Goal: Task Accomplishment & Management: Complete application form

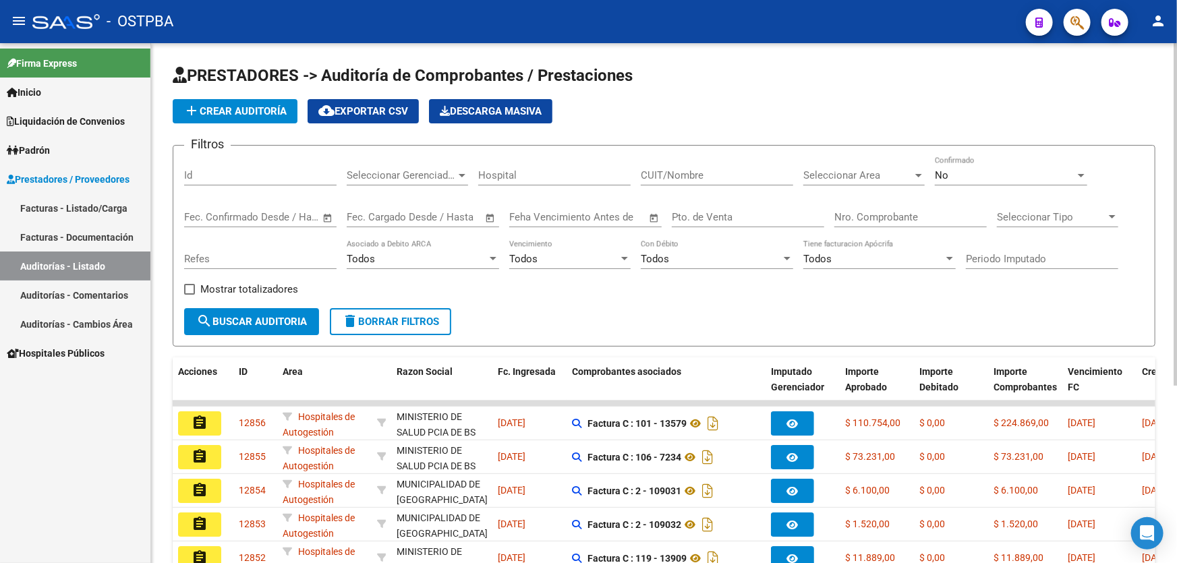
click at [960, 175] on div "No" at bounding box center [1005, 175] width 140 height 12
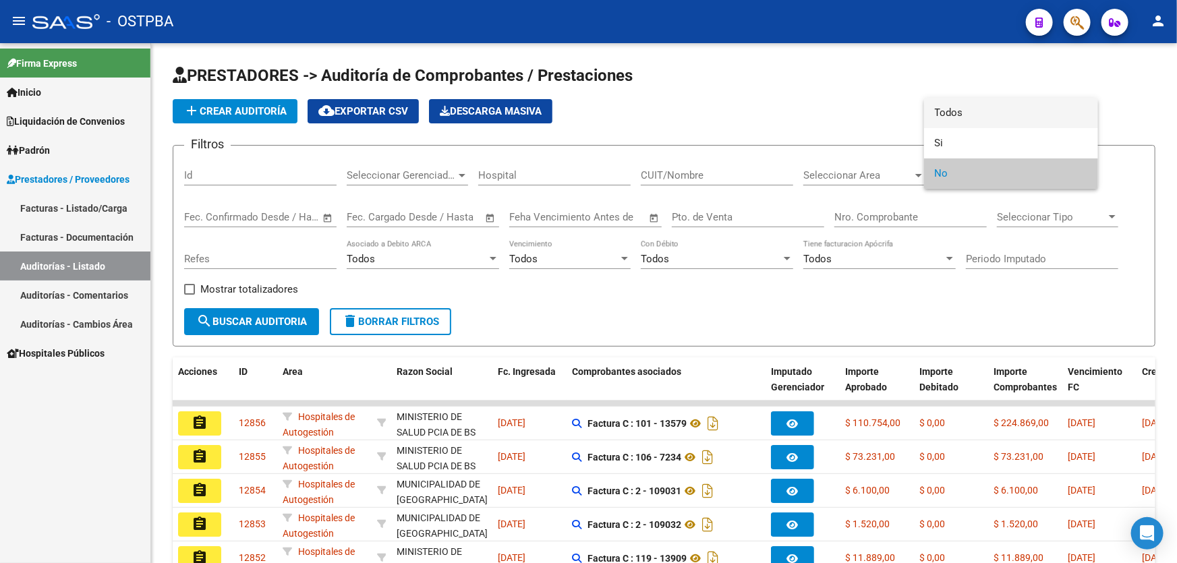
click at [968, 111] on span "Todos" at bounding box center [1011, 113] width 152 height 30
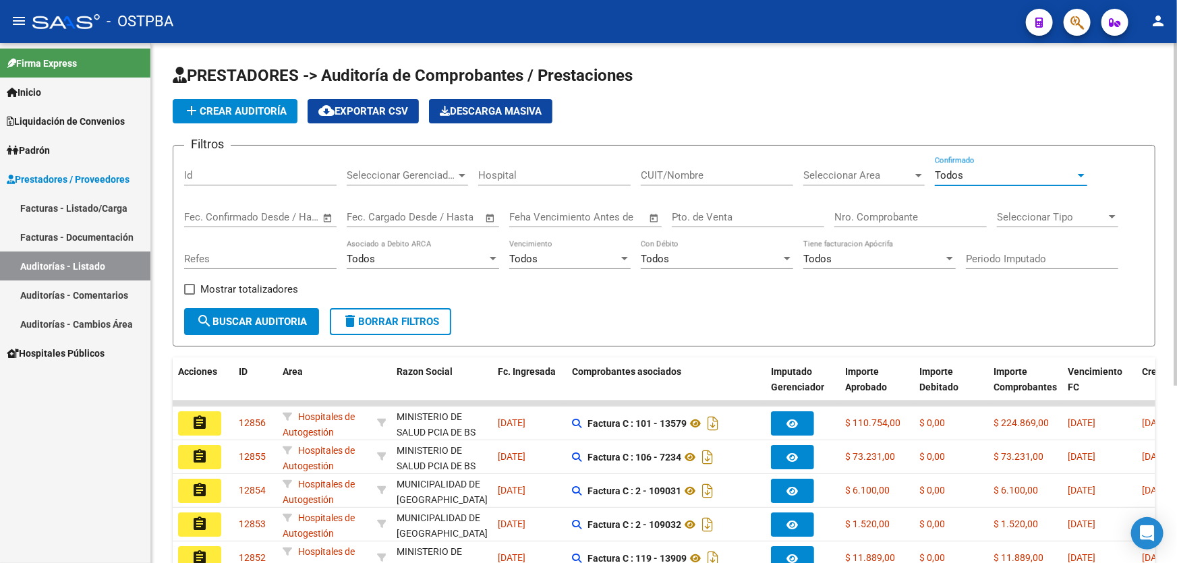
click at [861, 216] on input "Nro. Comprobante" at bounding box center [910, 217] width 152 height 12
type input "85720"
click at [221, 327] on button "search Buscar Auditoria" at bounding box center [251, 321] width 135 height 27
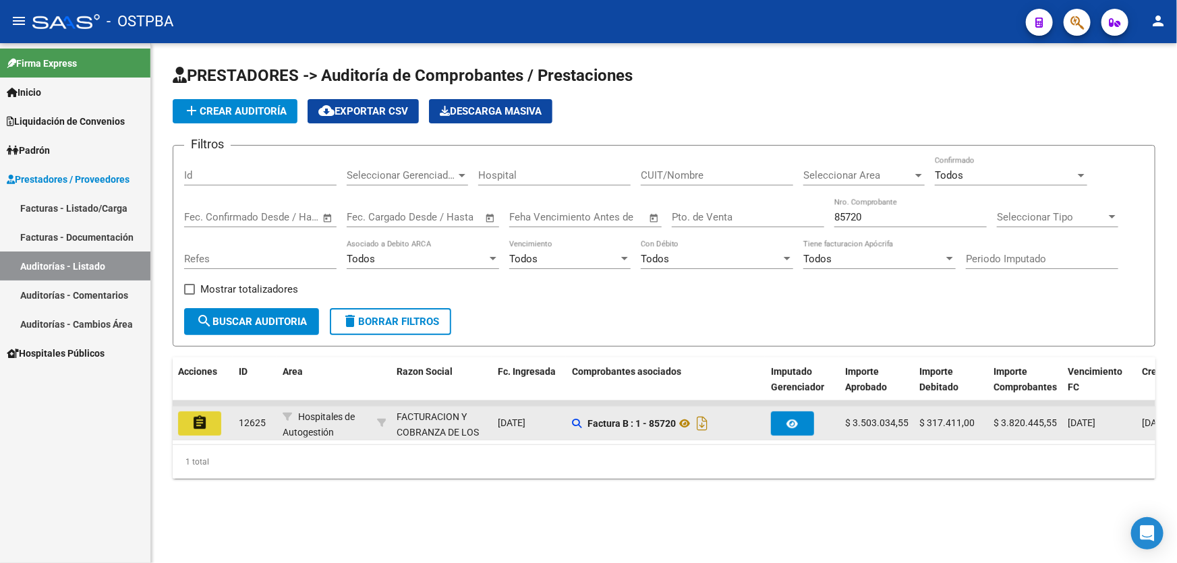
click at [196, 426] on mat-icon "assignment" at bounding box center [200, 423] width 16 height 16
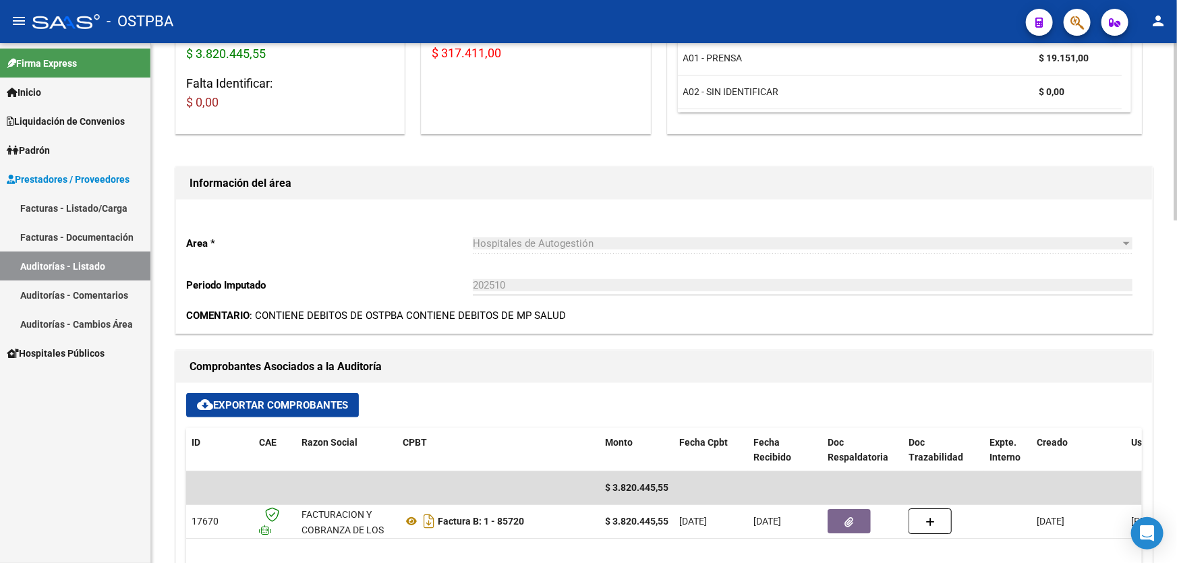
scroll to position [429, 0]
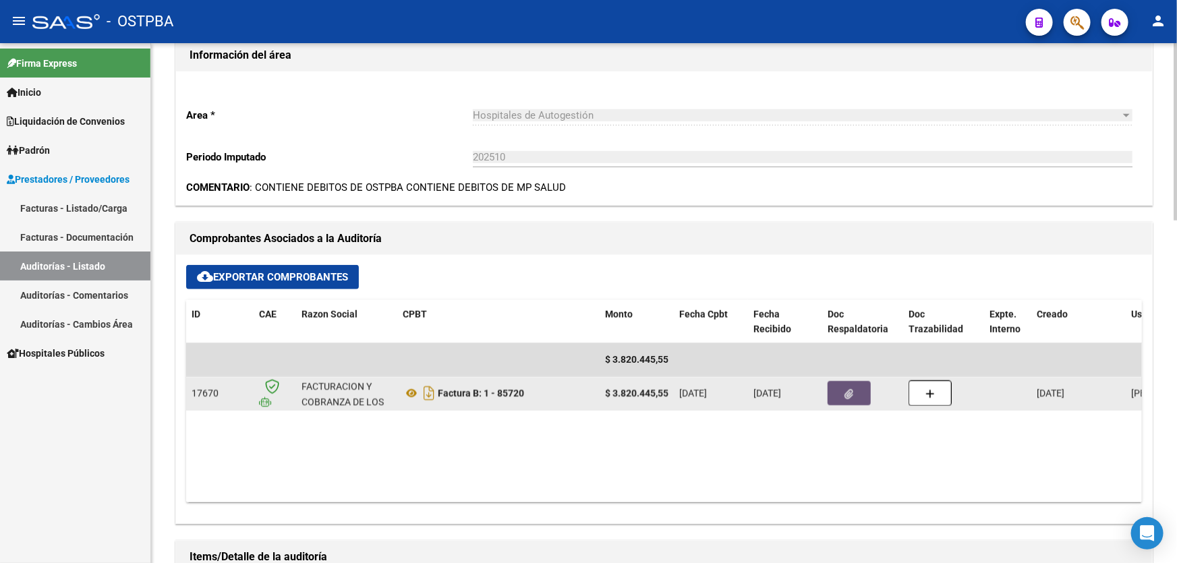
click at [851, 394] on icon "button" at bounding box center [849, 394] width 9 height 10
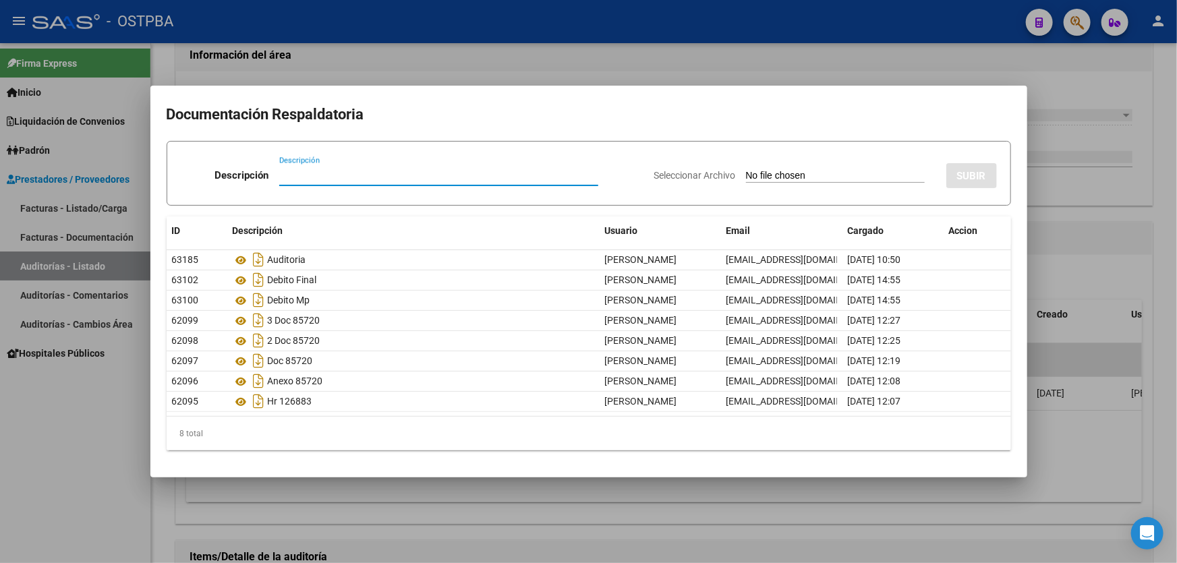
click at [495, 68] on div at bounding box center [588, 281] width 1177 height 563
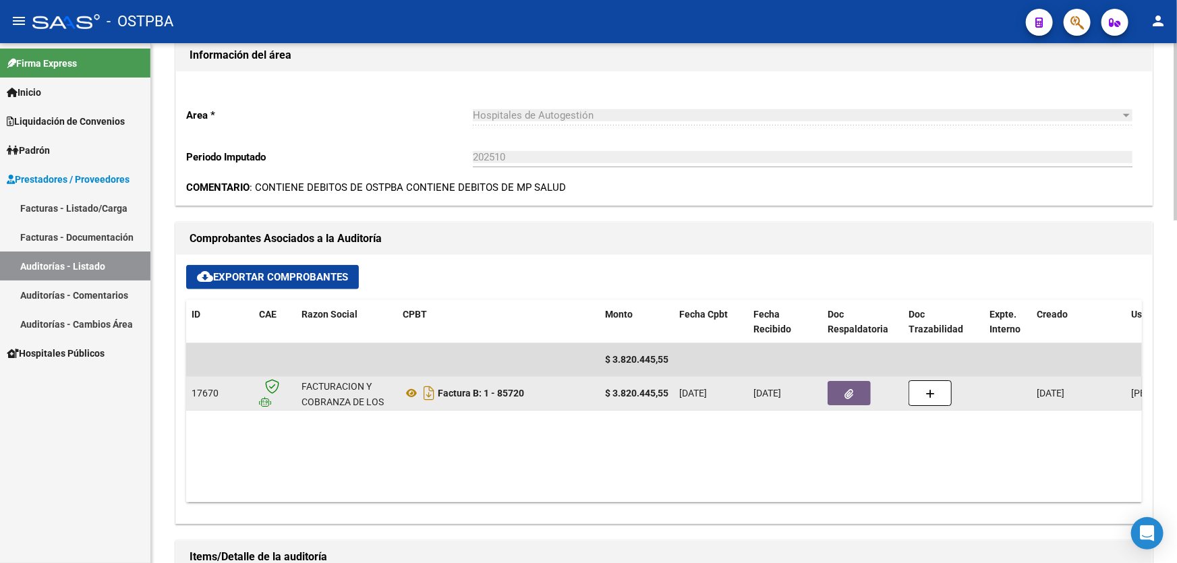
click at [854, 386] on button "button" at bounding box center [848, 393] width 43 height 24
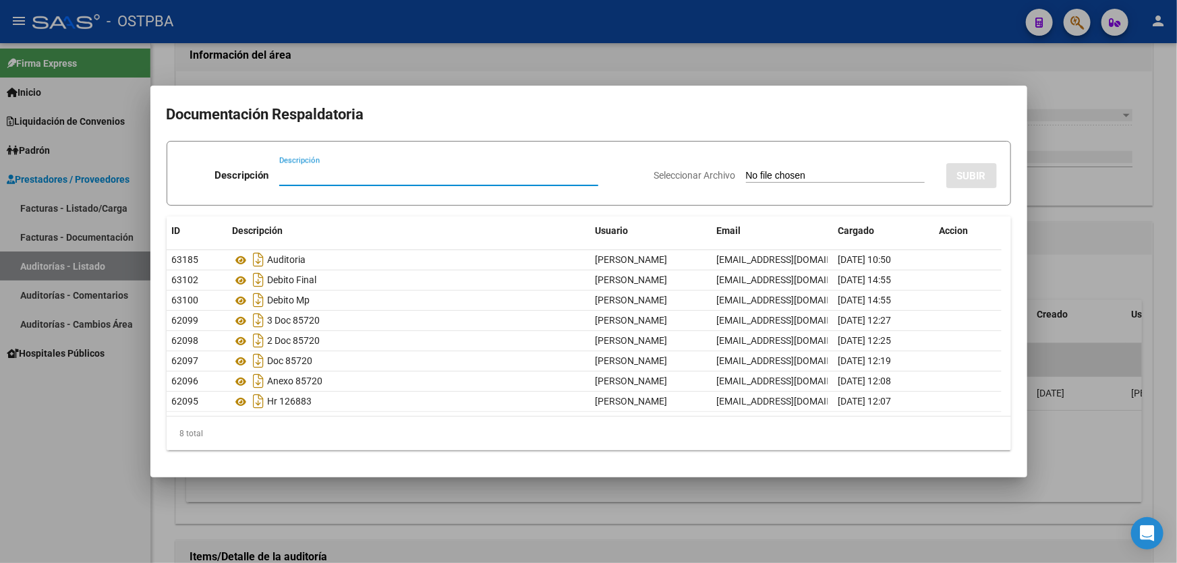
click at [482, 60] on div at bounding box center [588, 281] width 1177 height 563
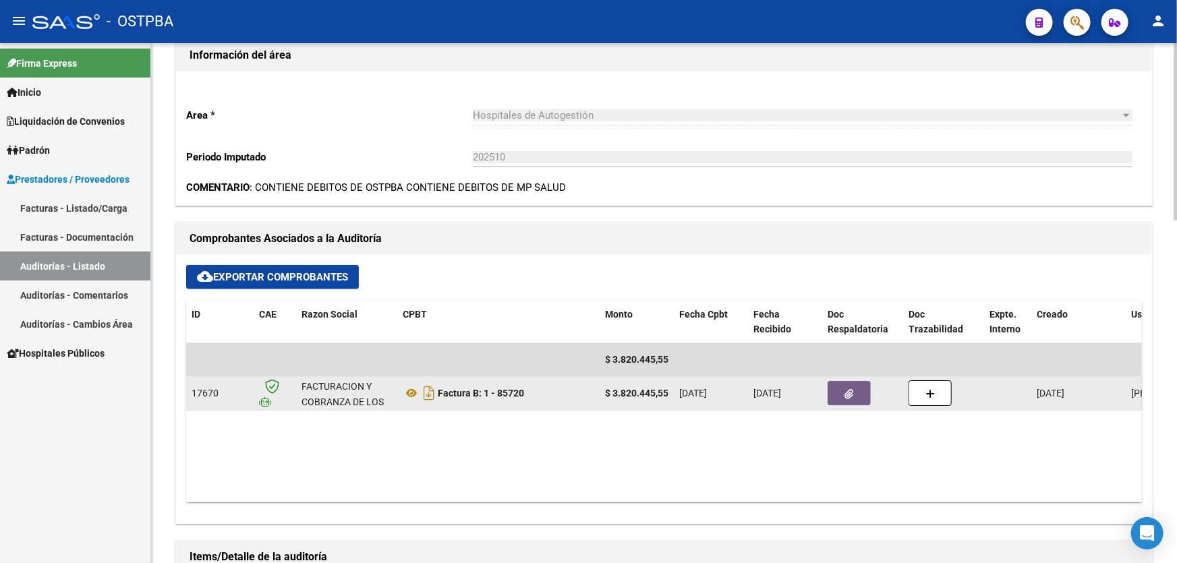
click at [857, 398] on button "button" at bounding box center [848, 393] width 43 height 24
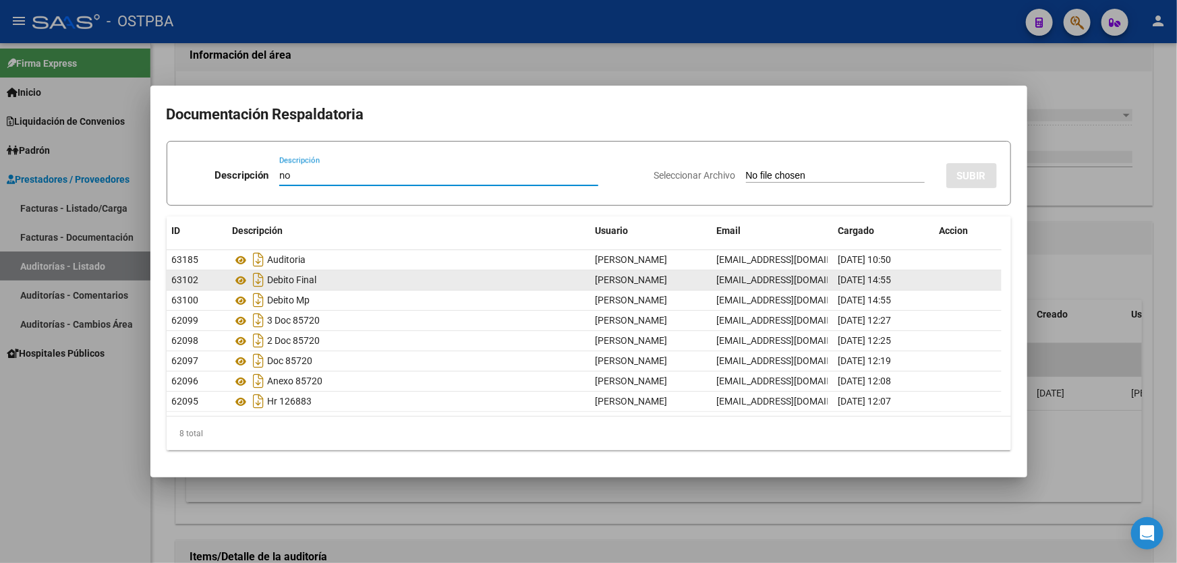
type input "n"
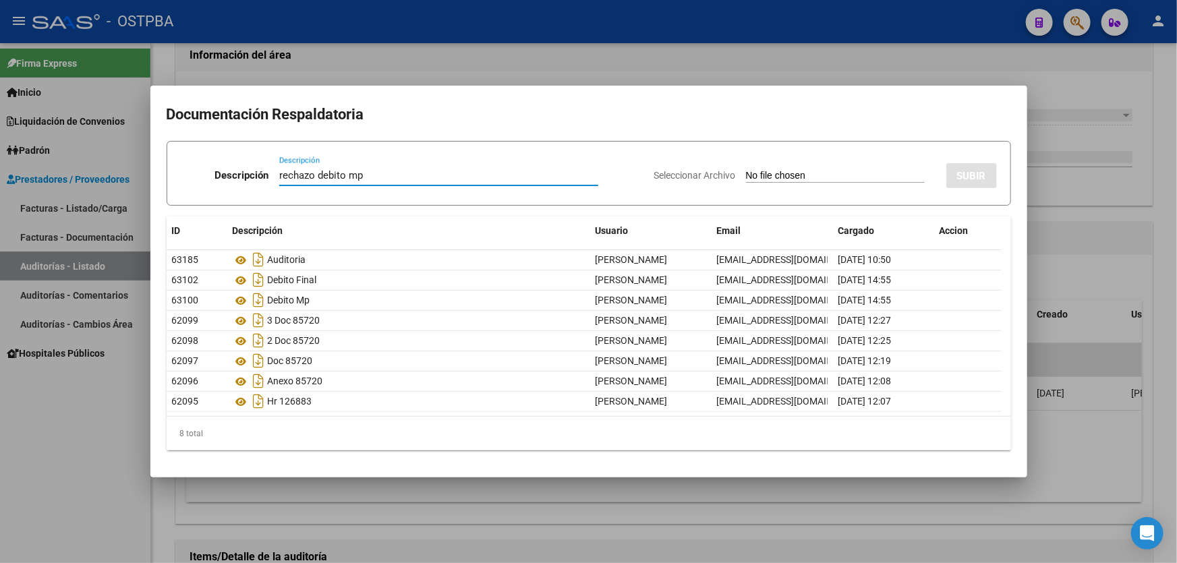
type input "rechazo debito mp"
click at [746, 177] on input "Seleccionar Archivo" at bounding box center [835, 176] width 179 height 13
type input "C:\fakepath\detall rechazo debito mp 12625.pdf"
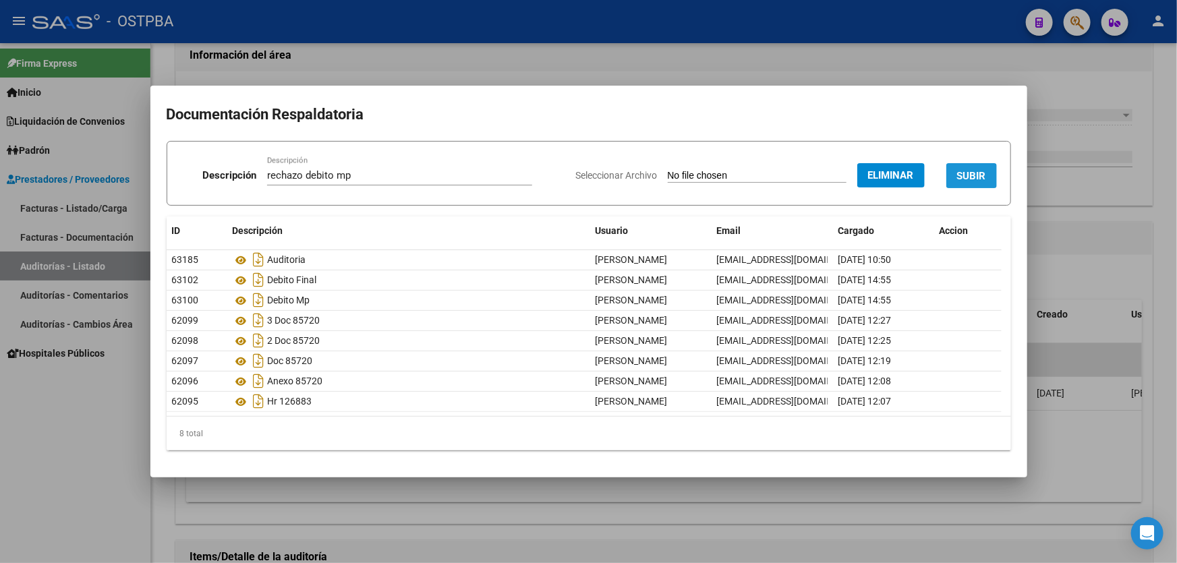
click at [969, 176] on span "SUBIR" at bounding box center [971, 176] width 29 height 12
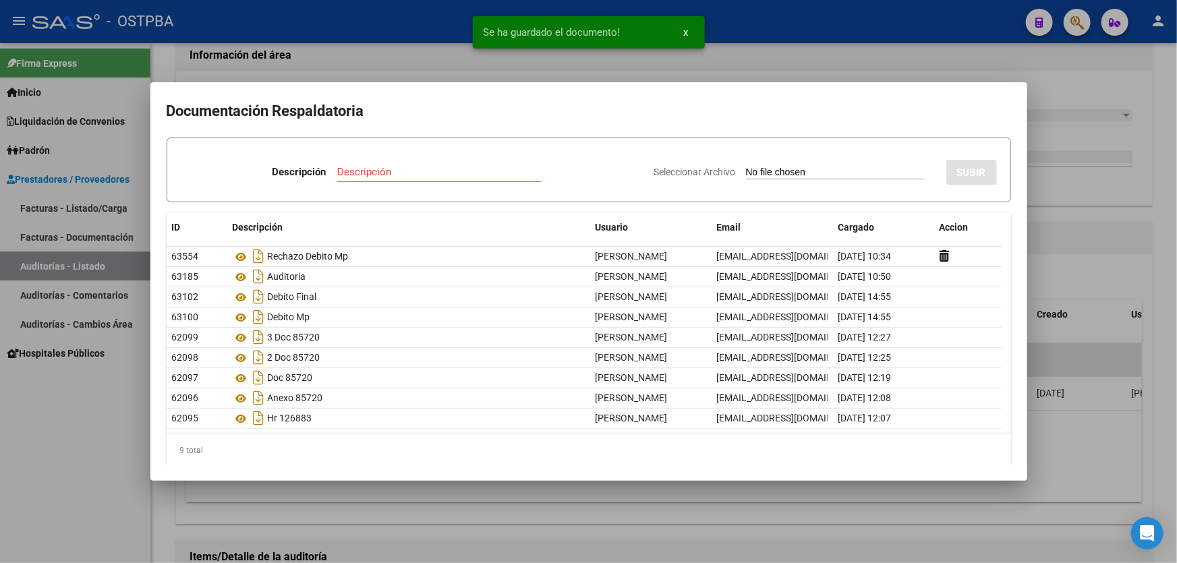
click at [349, 174] on input "Descripción" at bounding box center [439, 172] width 204 height 12
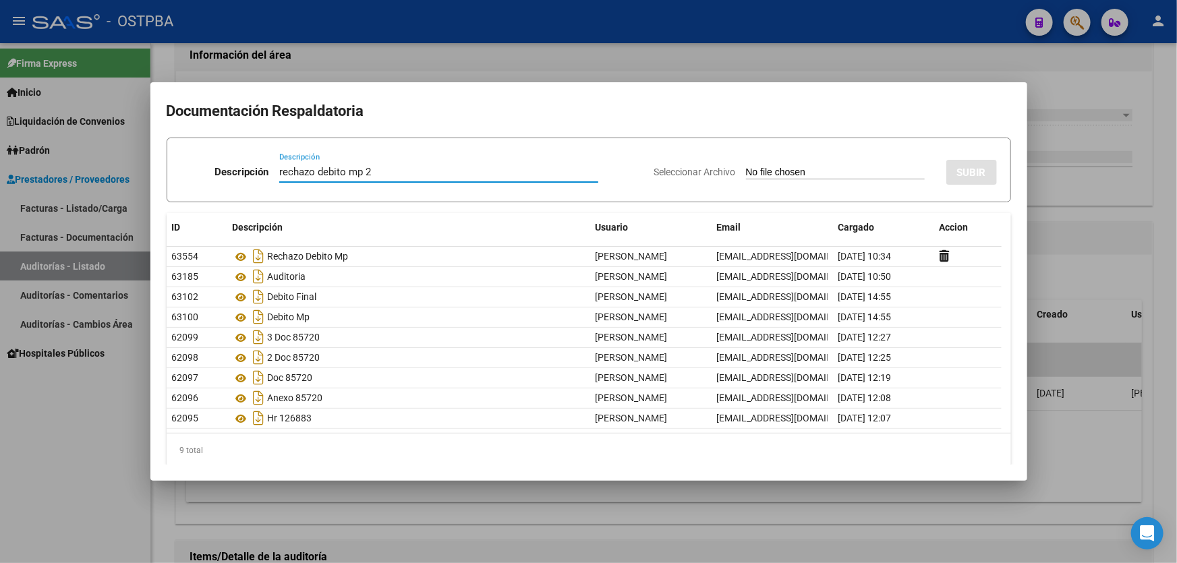
type input "rechazo debito mp 2"
click at [747, 172] on input "Seleccionar Archivo" at bounding box center [835, 173] width 179 height 13
type input "C:\fakepath\rechazo debito mp 12625.pdf"
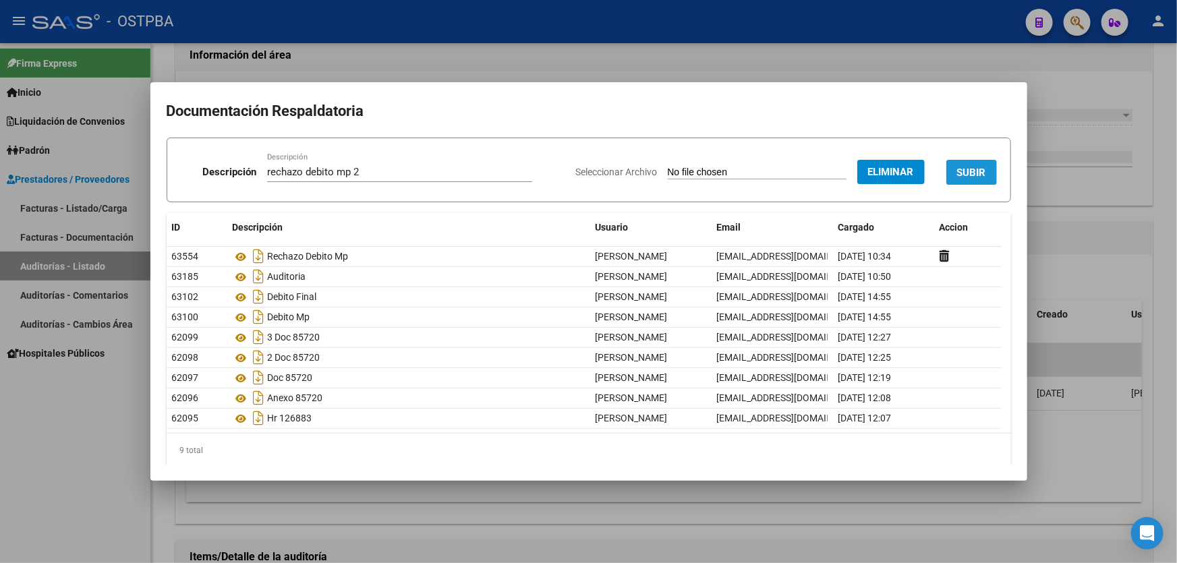
click at [964, 175] on span "SUBIR" at bounding box center [971, 173] width 29 height 12
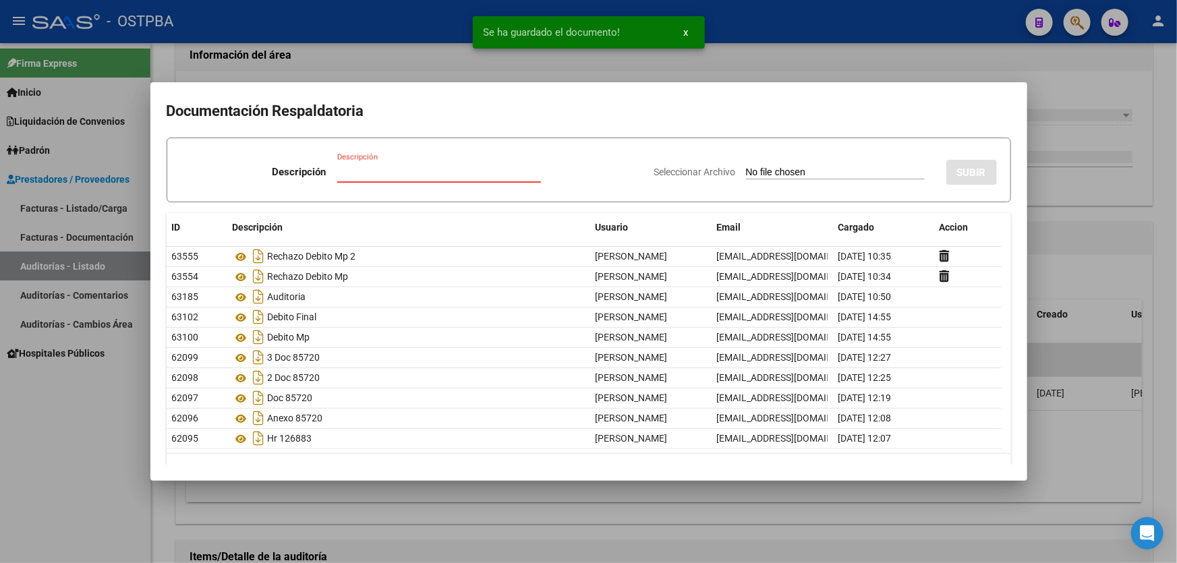
click at [364, 169] on input "Descripción" at bounding box center [439, 172] width 204 height 12
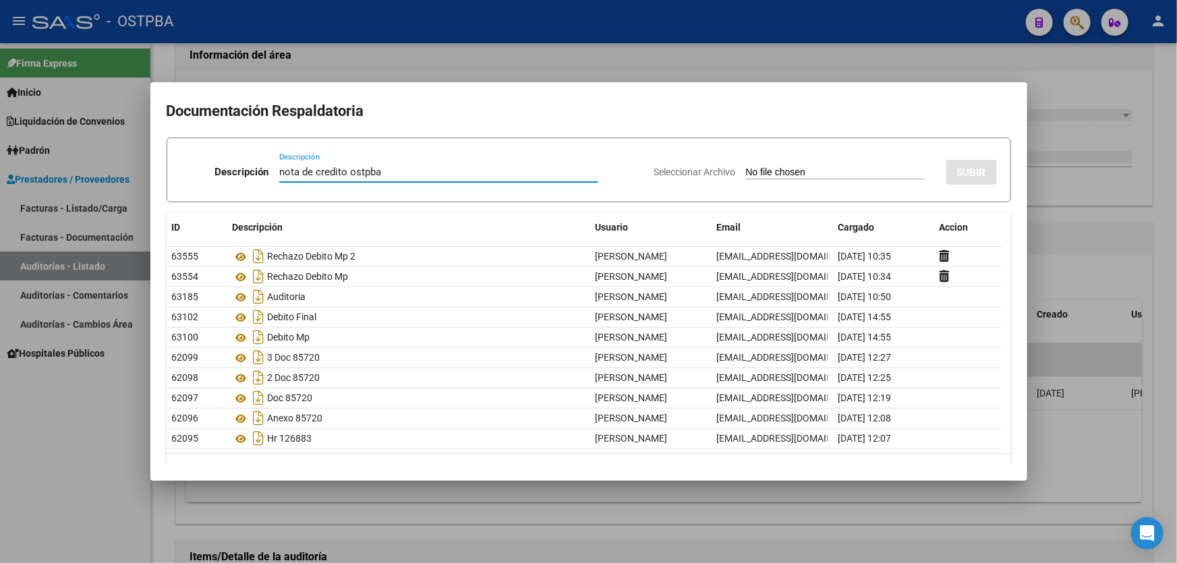
type input "nota de credito ostpba"
click at [746, 173] on input "Seleccionar Archivo" at bounding box center [835, 173] width 179 height 13
type input "C:\fakepath\nota de credito 12625.pdf"
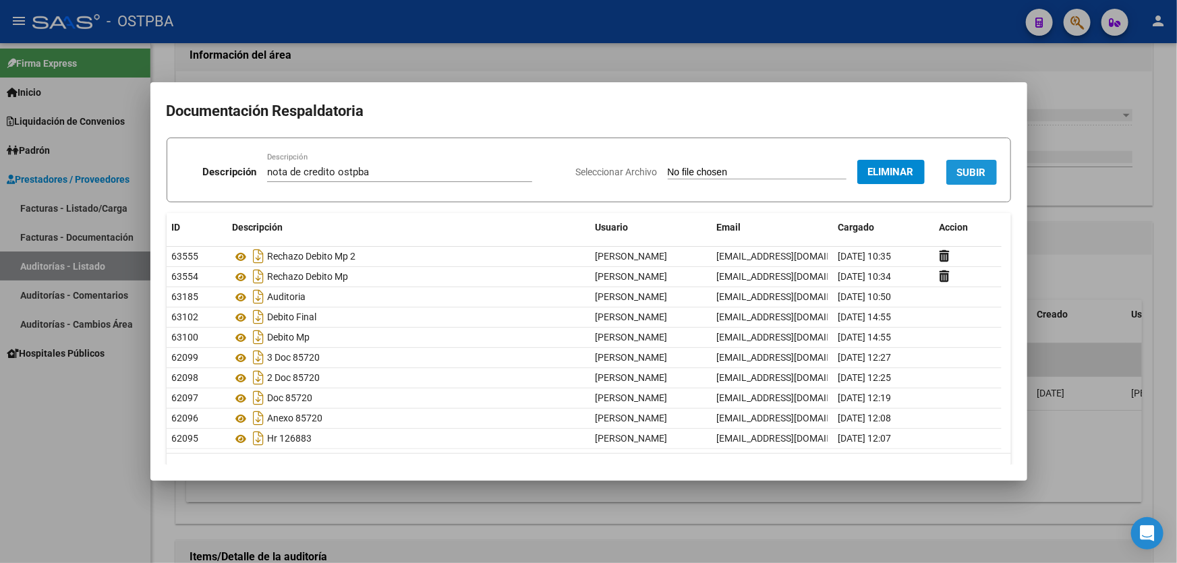
click at [970, 173] on span "SUBIR" at bounding box center [971, 173] width 29 height 12
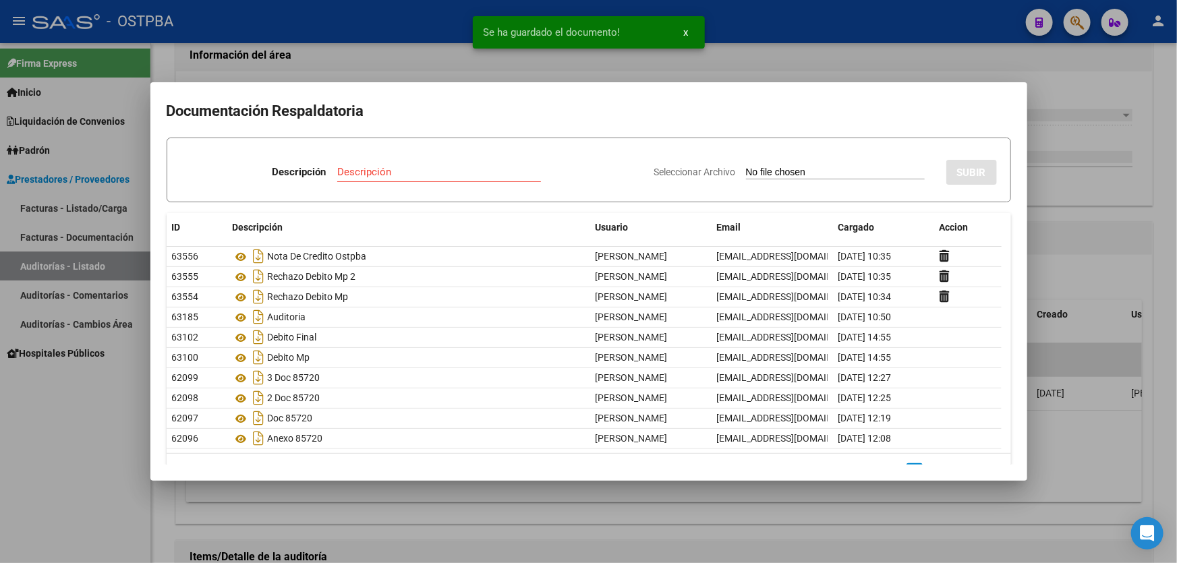
click at [1095, 208] on div at bounding box center [588, 281] width 1177 height 563
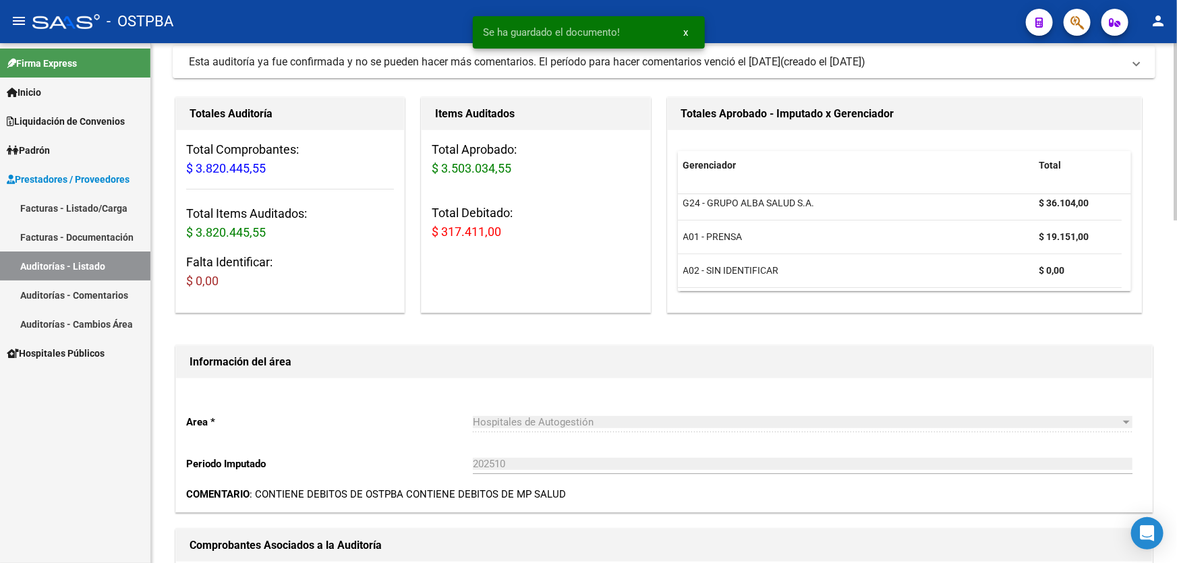
scroll to position [0, 0]
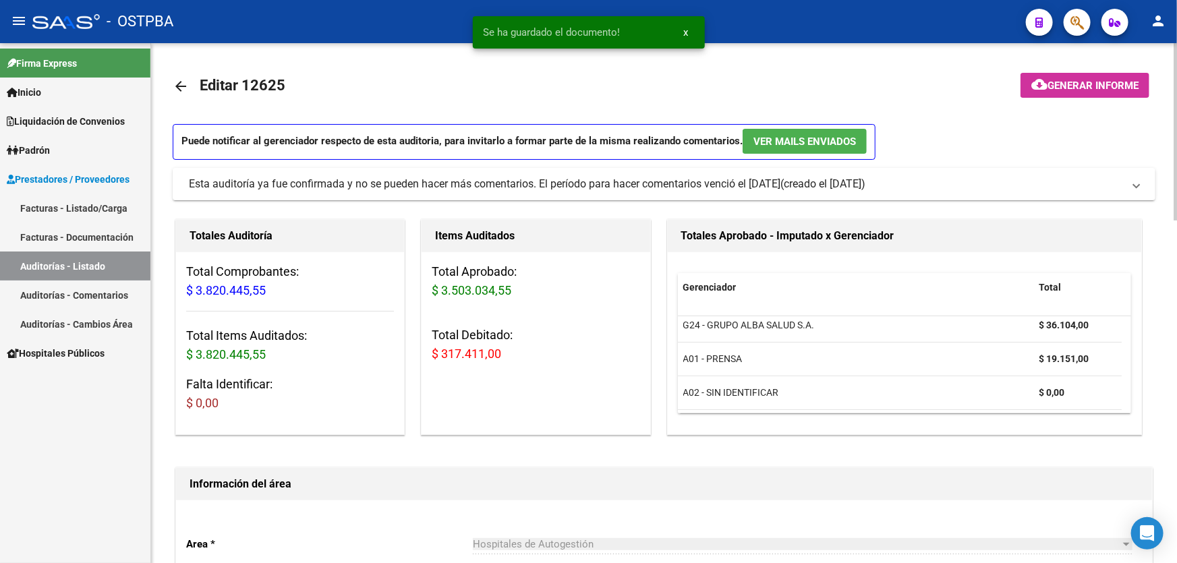
click at [176, 86] on mat-icon "arrow_back" at bounding box center [181, 86] width 16 height 16
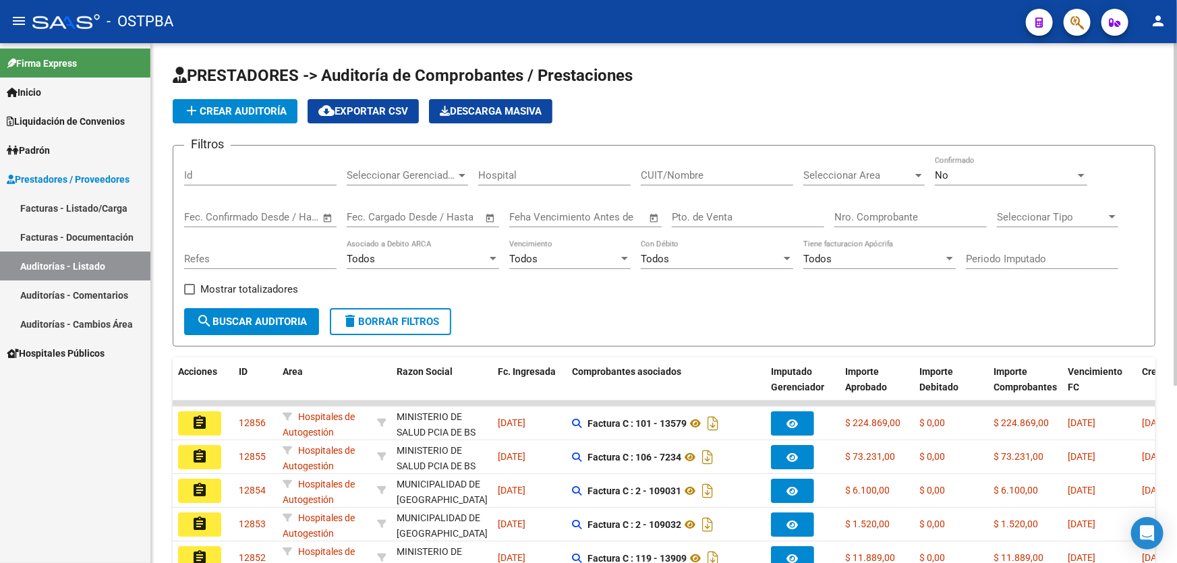
click at [237, 178] on input "Id" at bounding box center [260, 175] width 152 height 12
click at [993, 175] on div "No" at bounding box center [1005, 175] width 140 height 12
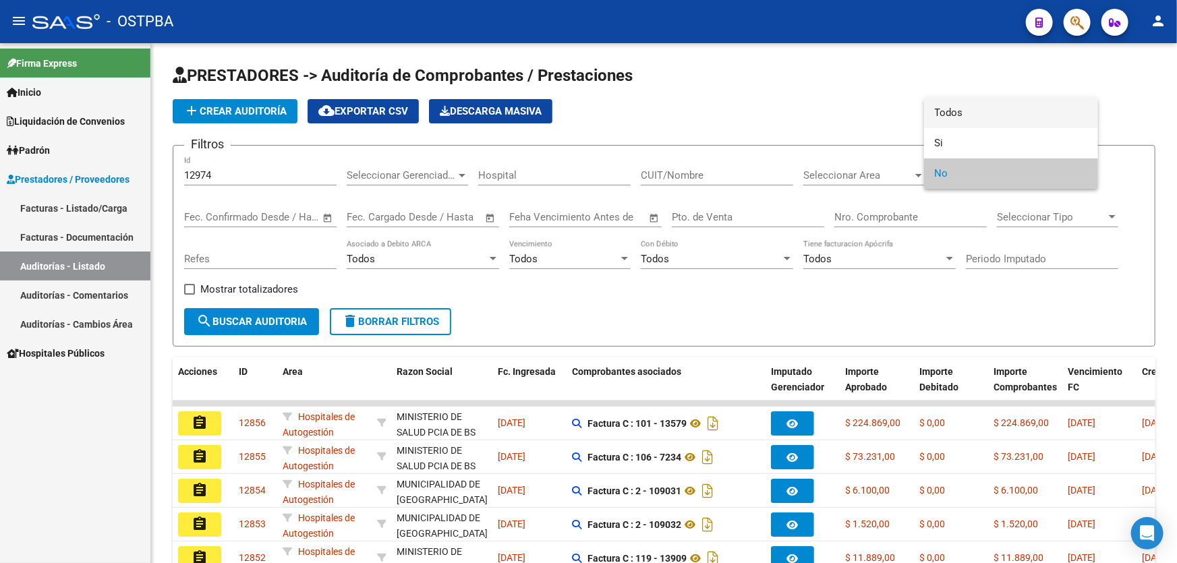
click at [995, 107] on span "Todos" at bounding box center [1011, 113] width 152 height 30
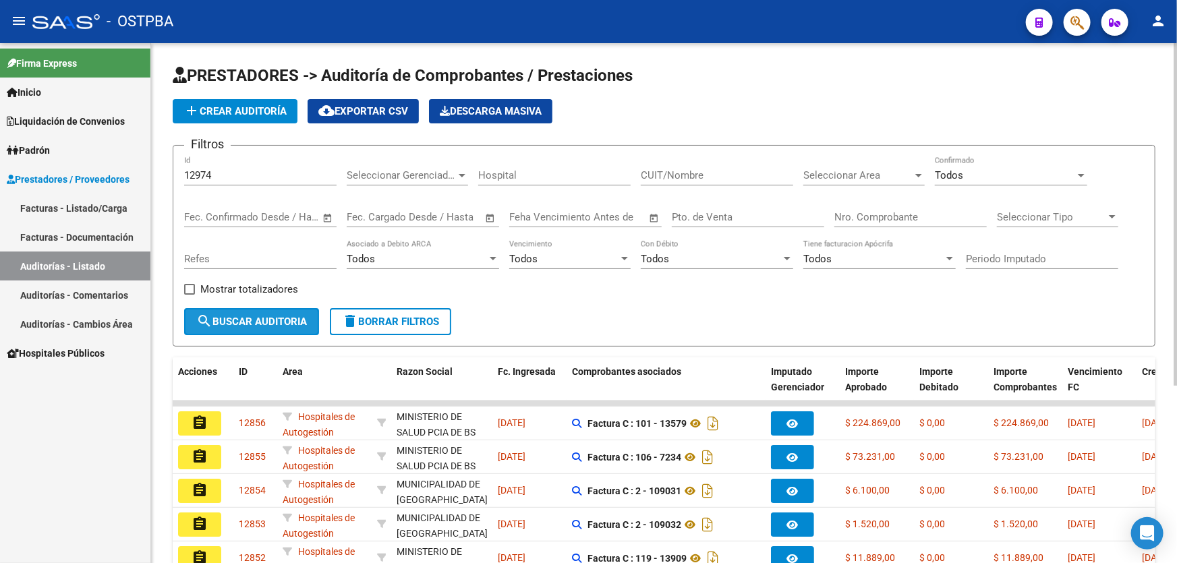
click at [204, 313] on mat-icon "search" at bounding box center [204, 321] width 16 height 16
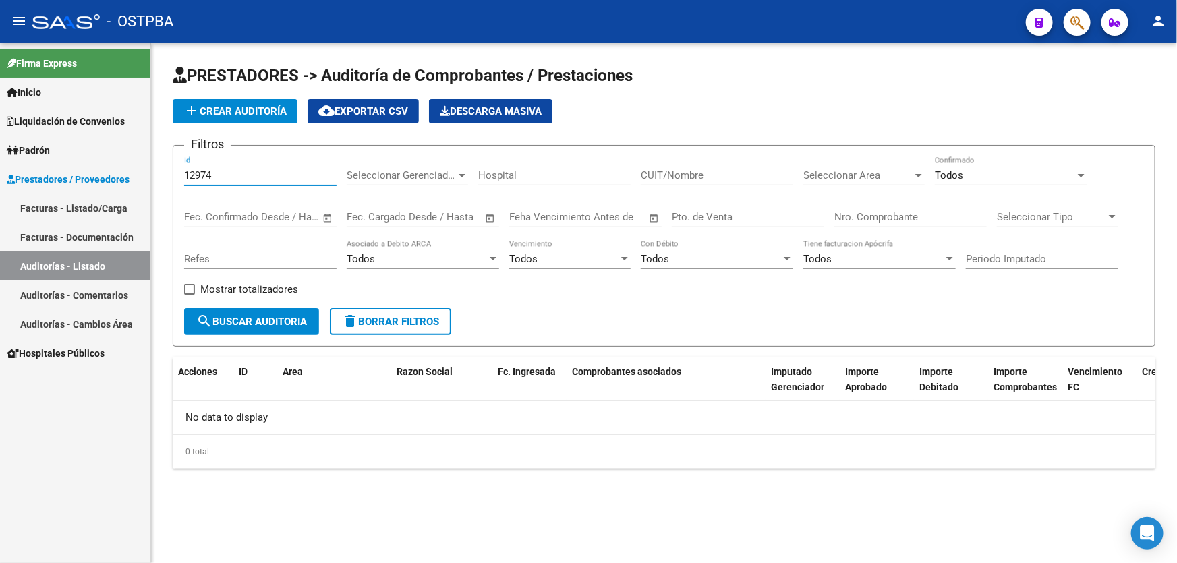
click at [204, 173] on input "12974" at bounding box center [260, 175] width 152 height 12
type input "12674"
click at [236, 316] on span "search Buscar Auditoria" at bounding box center [251, 322] width 111 height 12
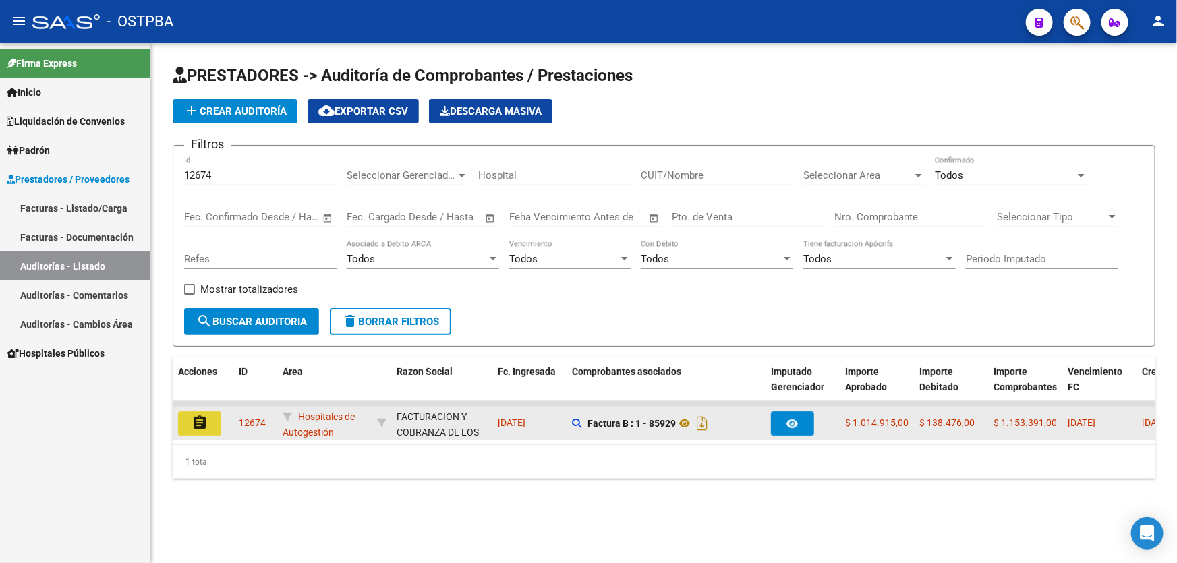
click at [200, 418] on mat-icon "assignment" at bounding box center [200, 423] width 16 height 16
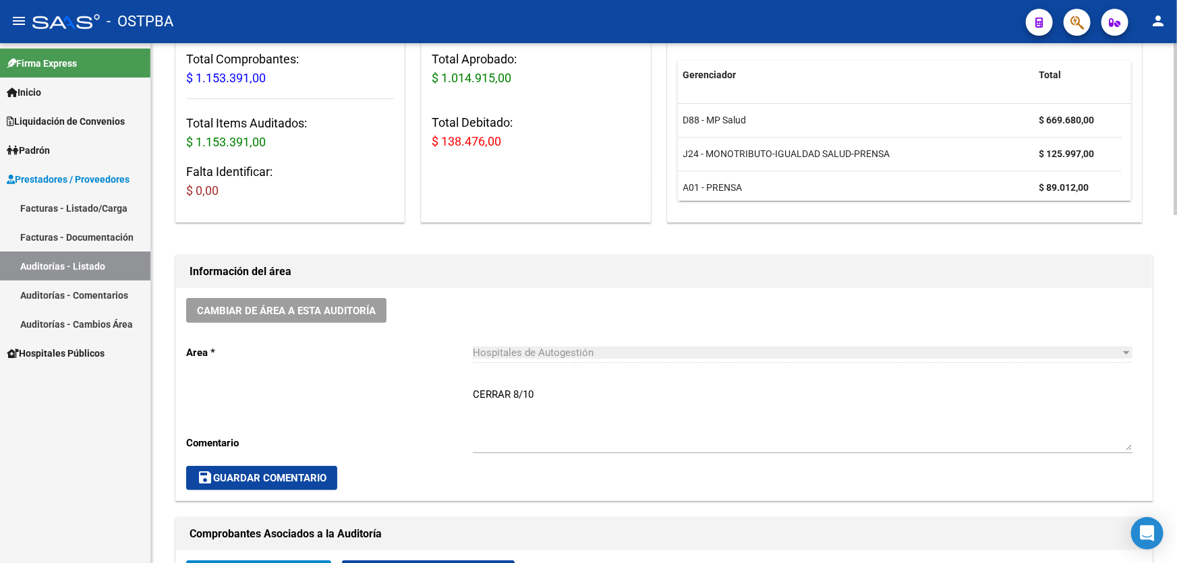
scroll to position [306, 0]
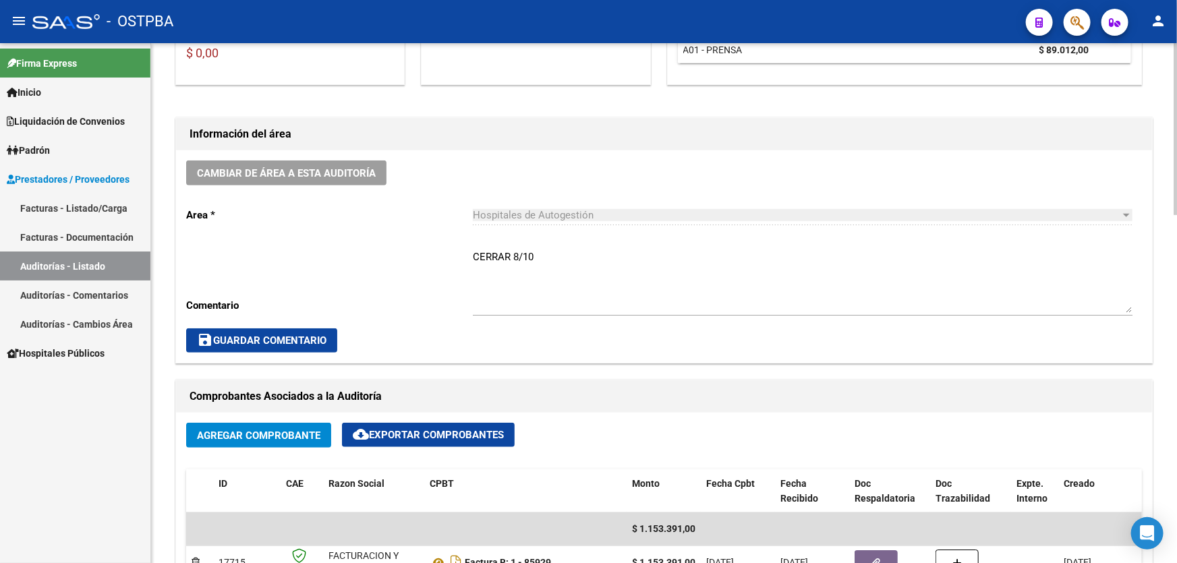
click at [546, 258] on textarea "CERRAR 8/10" at bounding box center [803, 281] width 660 height 63
type textarea "C"
click at [271, 339] on span "save Guardar Comentario" at bounding box center [261, 340] width 129 height 12
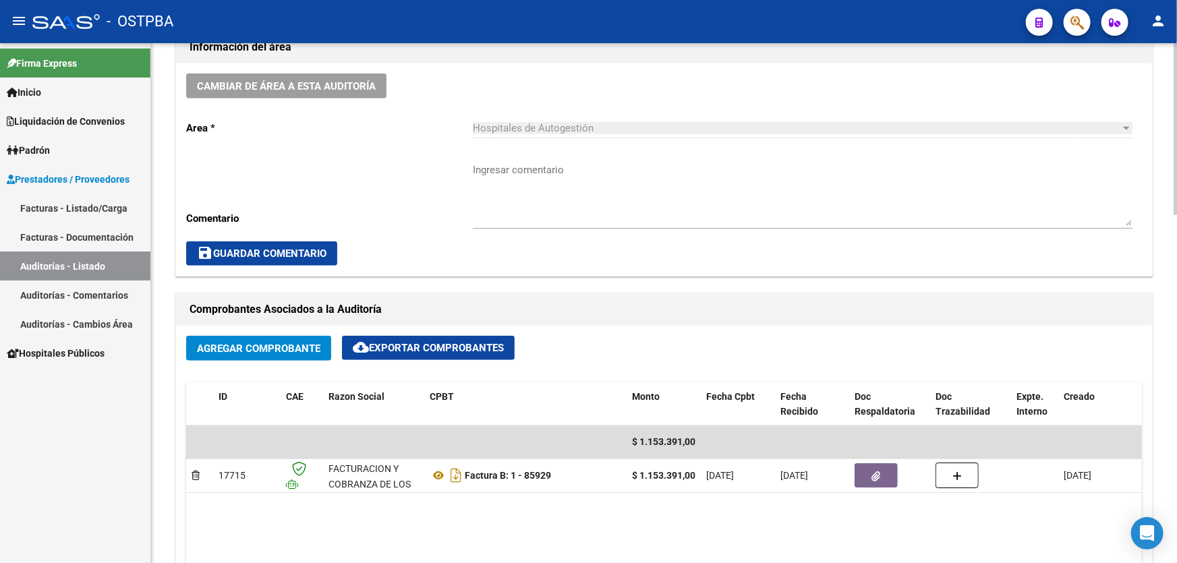
scroll to position [490, 0]
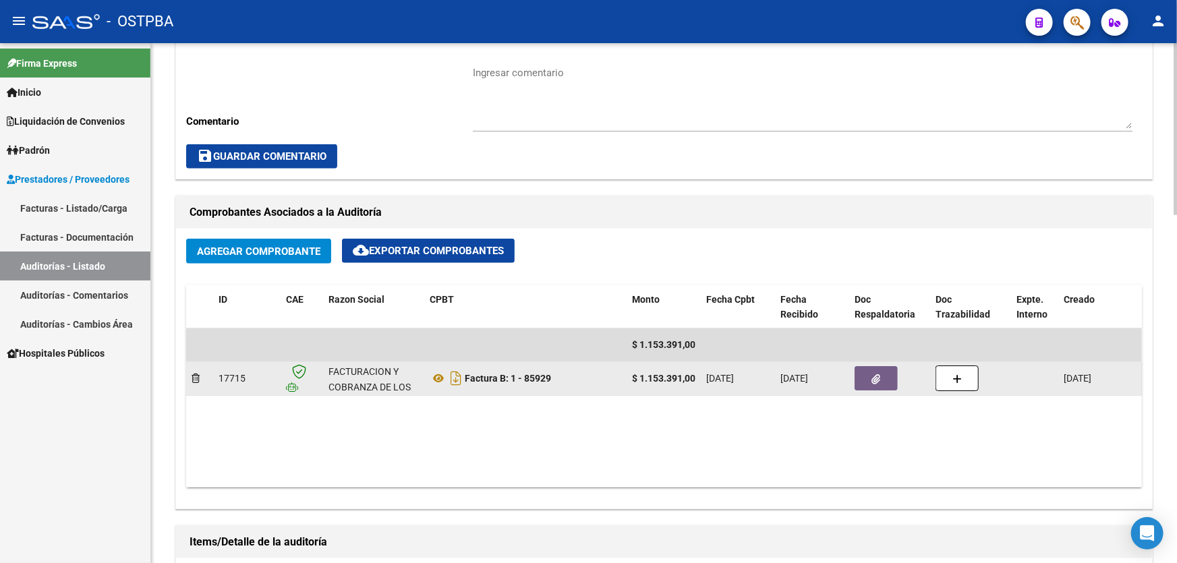
click at [881, 385] on button "button" at bounding box center [875, 378] width 43 height 24
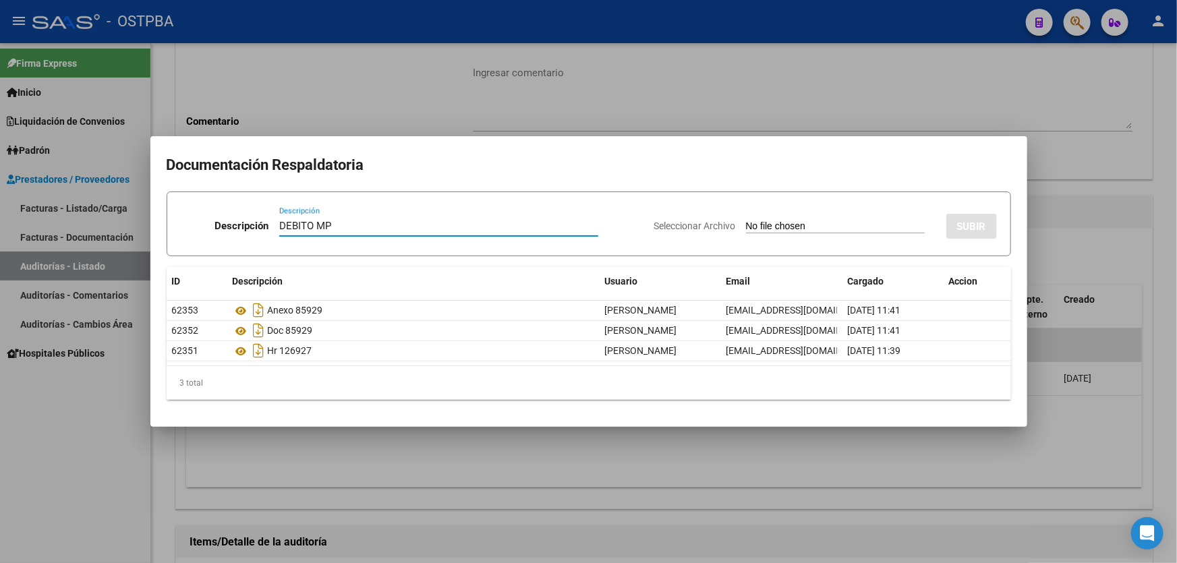
type input "DEBITO MP"
click at [746, 229] on input "Seleccionar Archivo" at bounding box center [835, 227] width 179 height 13
